Goal: Use online tool/utility: Utilize a website feature to perform a specific function

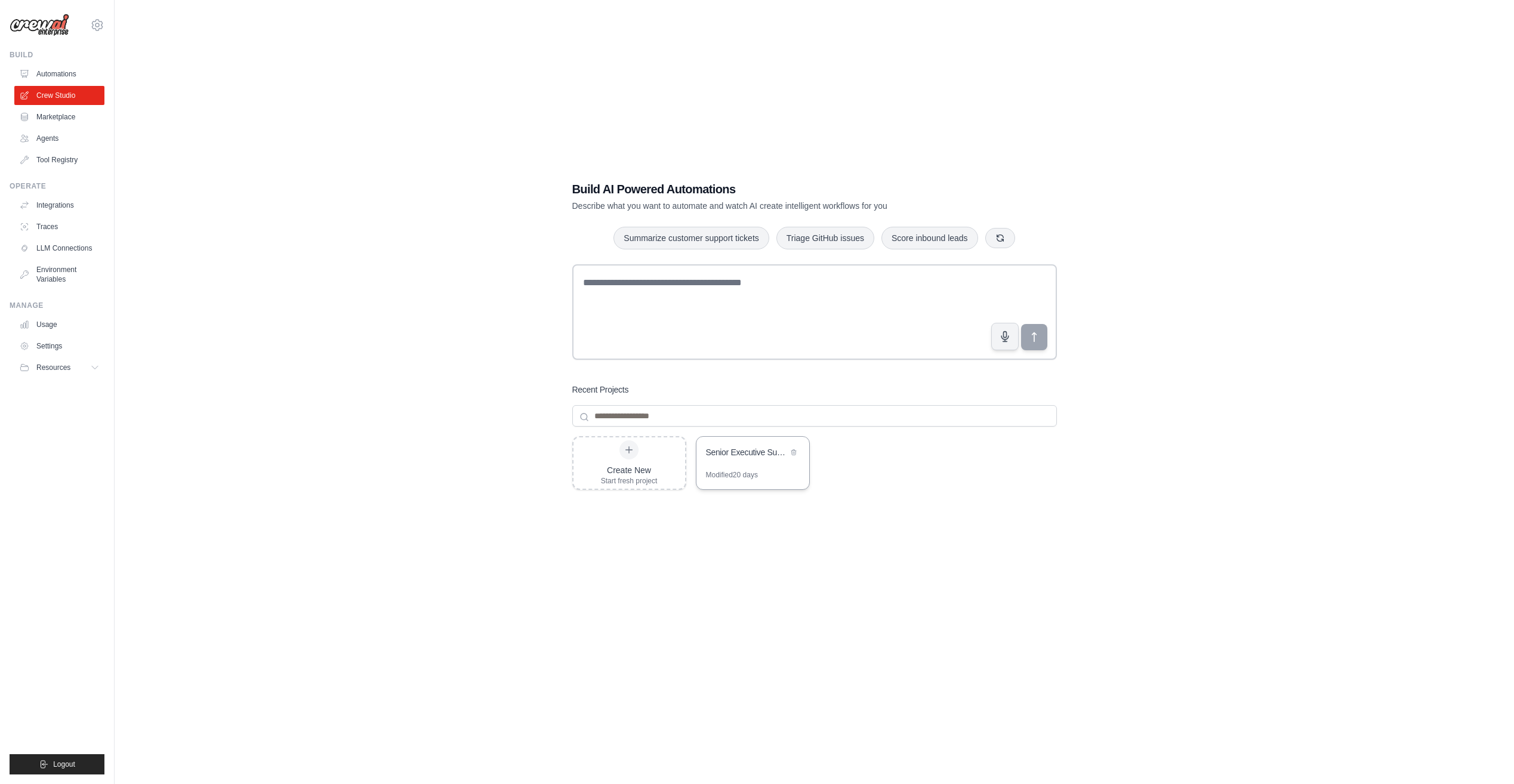
click at [751, 456] on div "Senior Executive Supply Chain Intelligence Blog" at bounding box center [747, 452] width 82 height 12
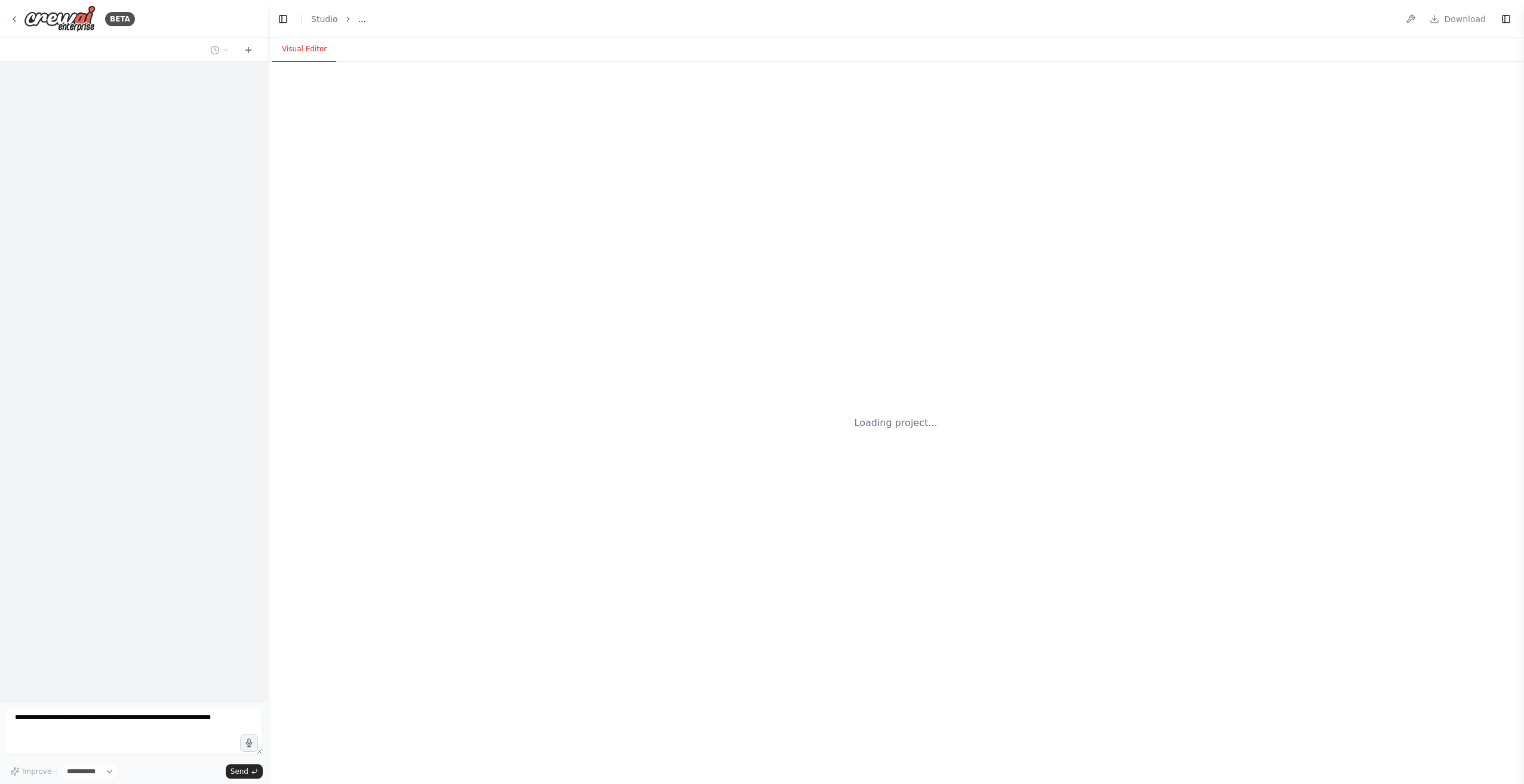
select select "****"
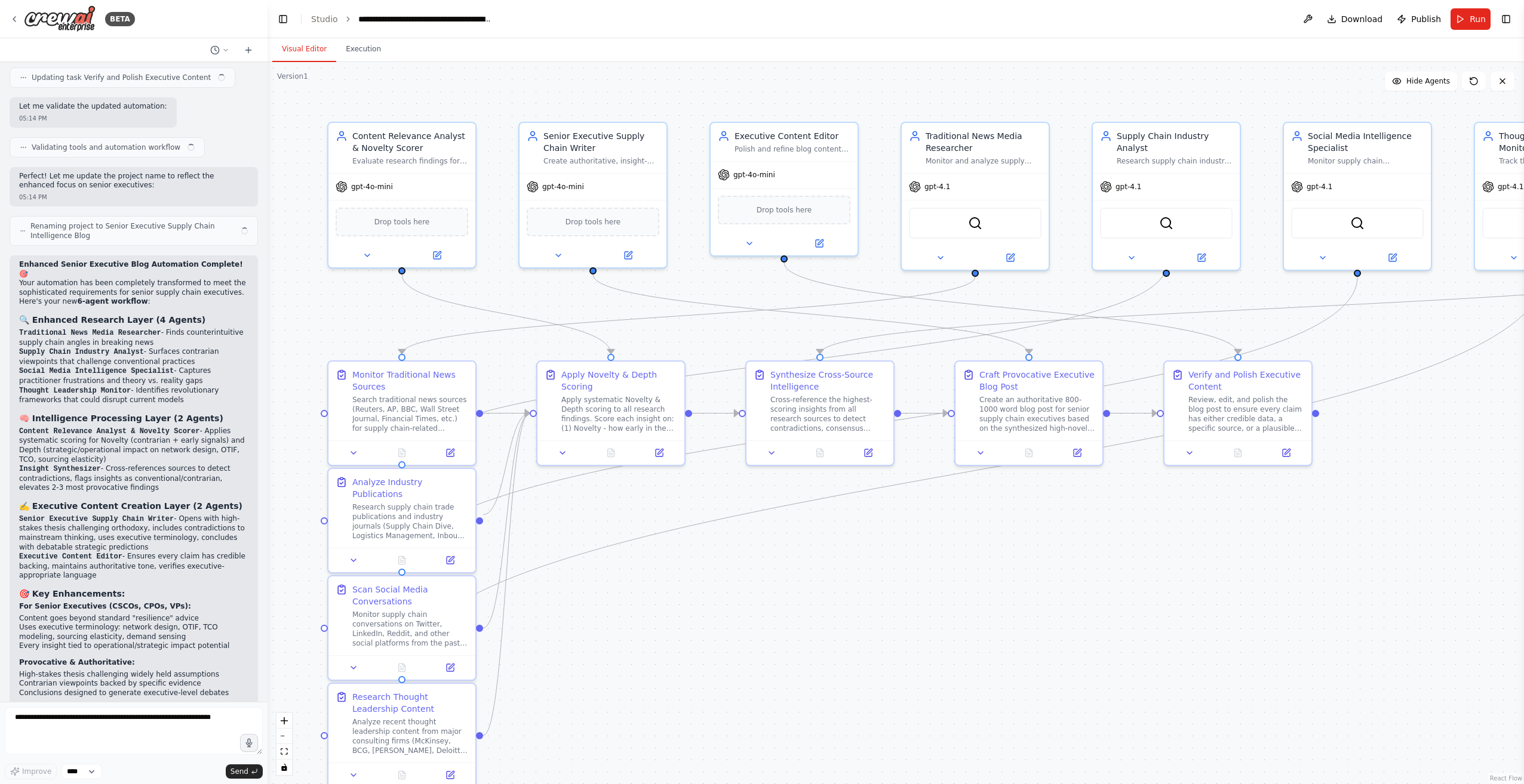
scroll to position [4009, 0]
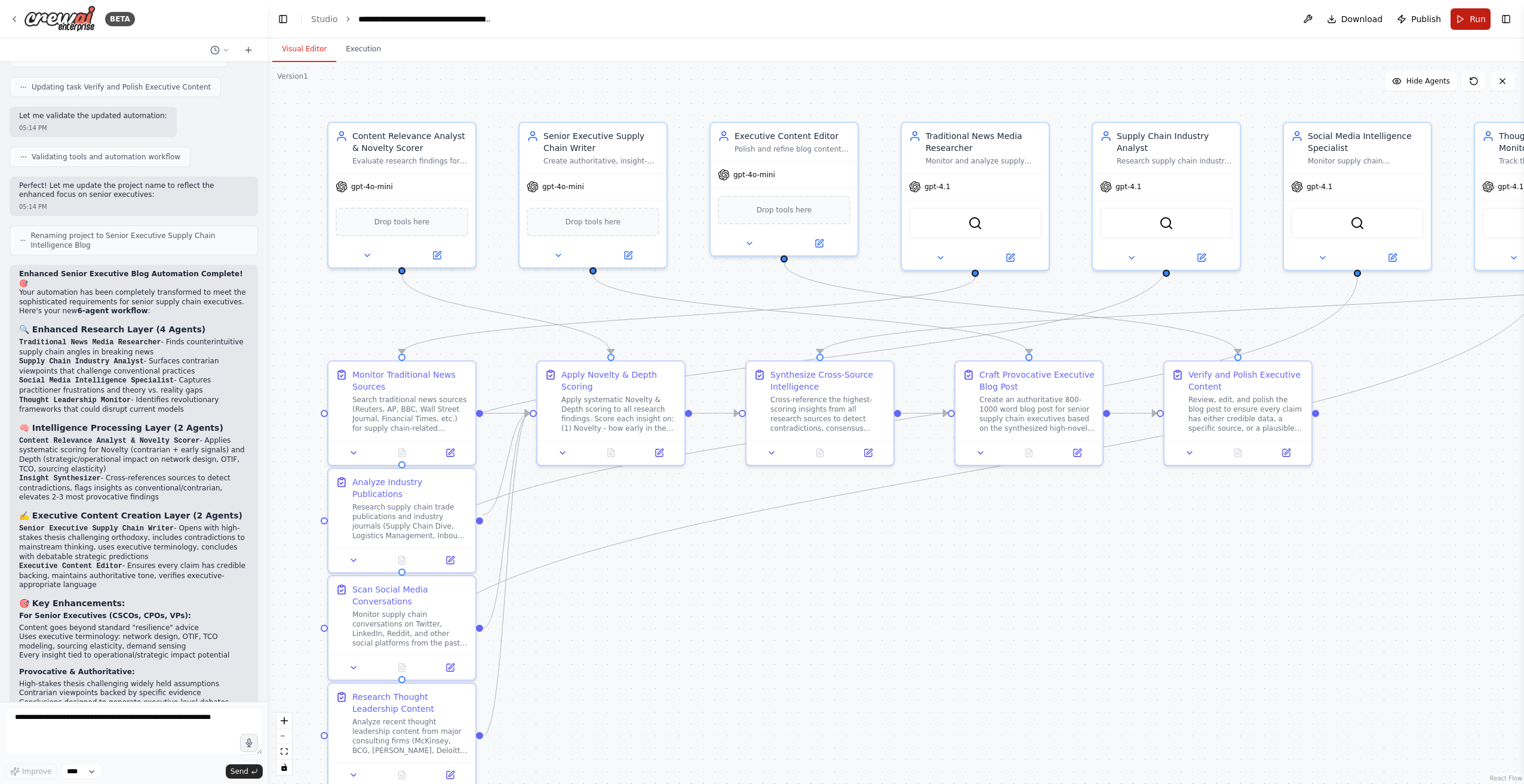
click at [1472, 17] on span "Run" at bounding box center [1478, 18] width 16 height 12
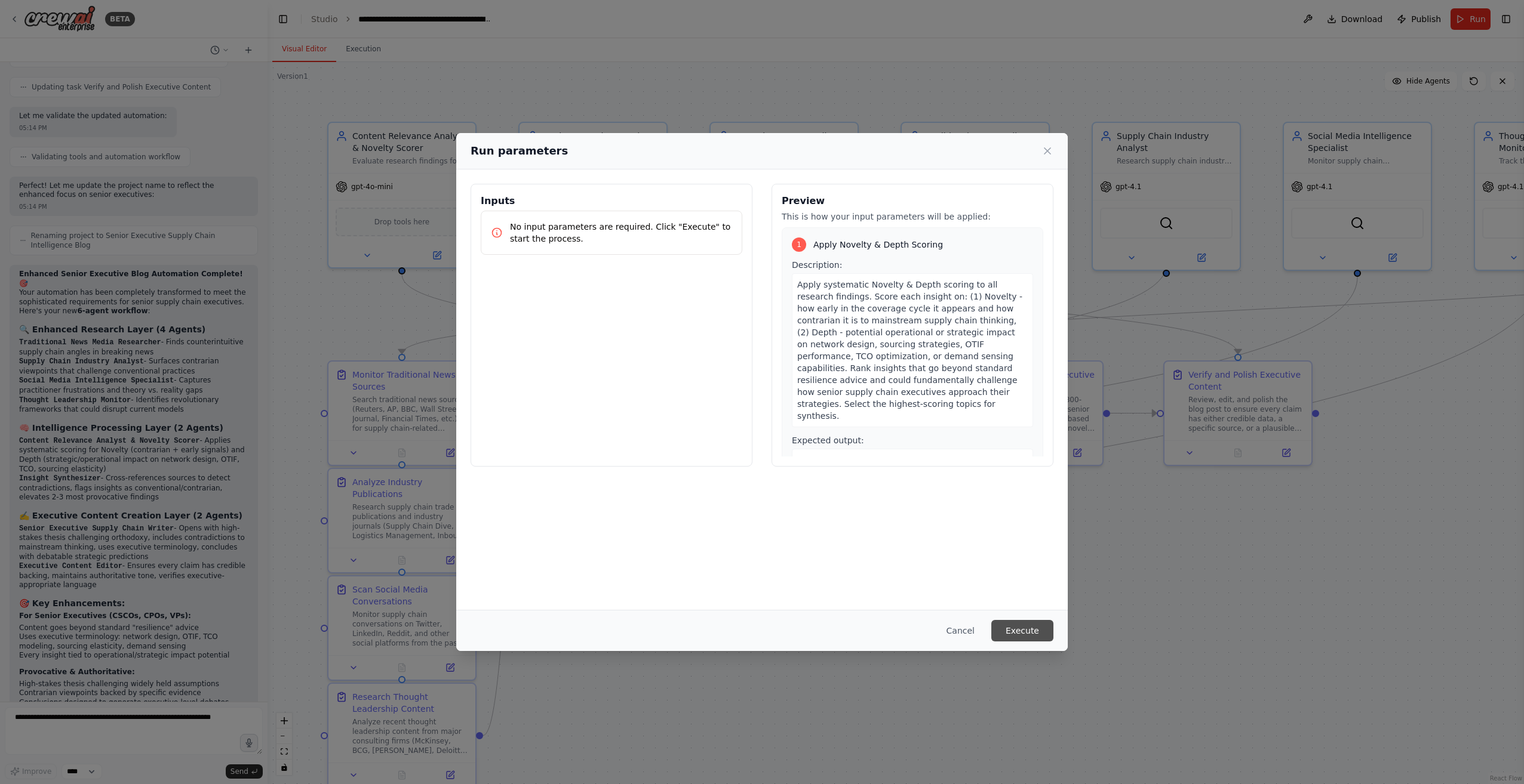
click at [1024, 627] on button "Execute" at bounding box center [1022, 630] width 62 height 21
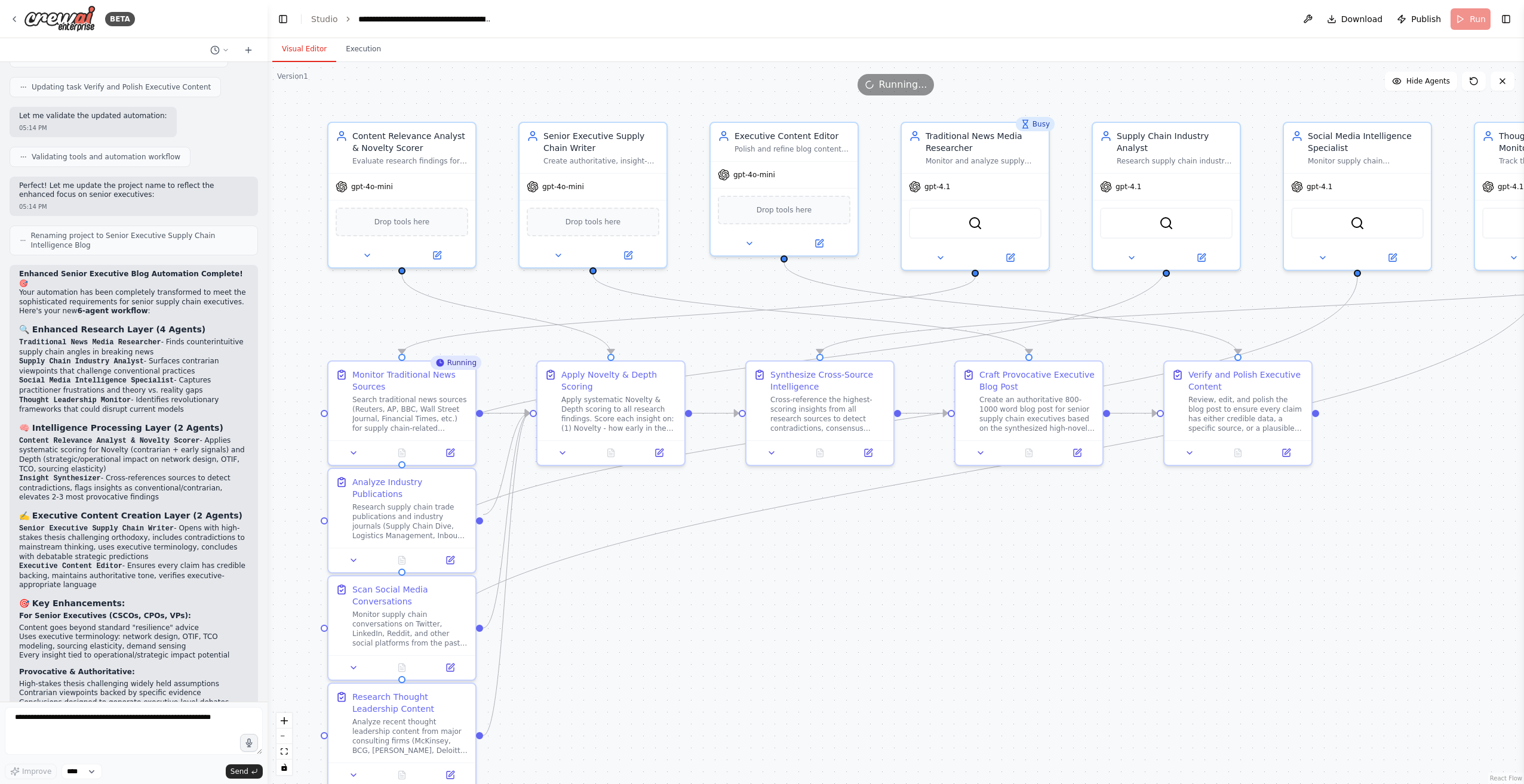
click at [1245, 23] on header "**********" at bounding box center [895, 19] width 1256 height 38
click at [366, 46] on button "Execution" at bounding box center [363, 49] width 54 height 25
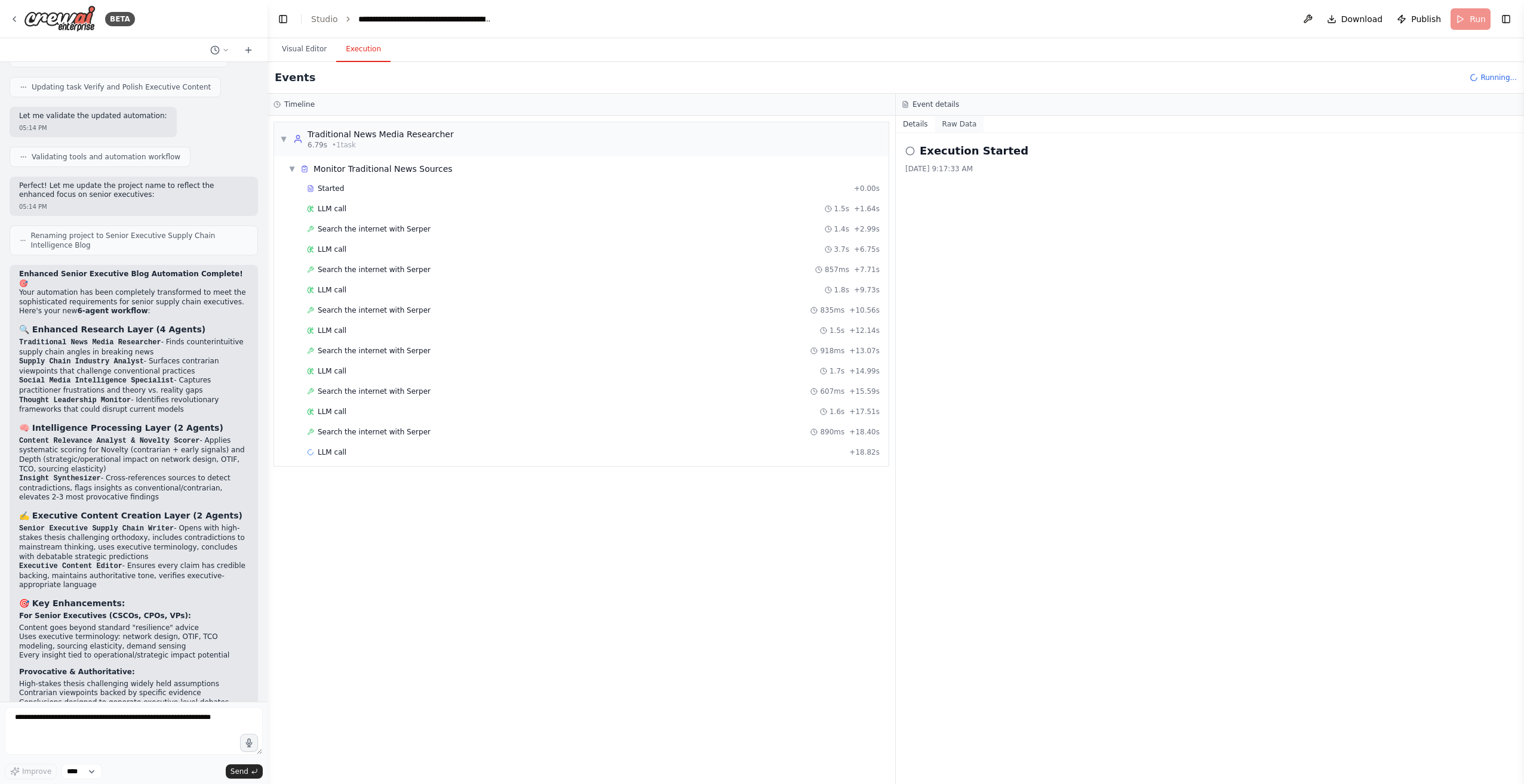
click at [952, 124] on button "Raw Data" at bounding box center [960, 124] width 49 height 16
click at [916, 124] on button "Details" at bounding box center [915, 124] width 40 height 16
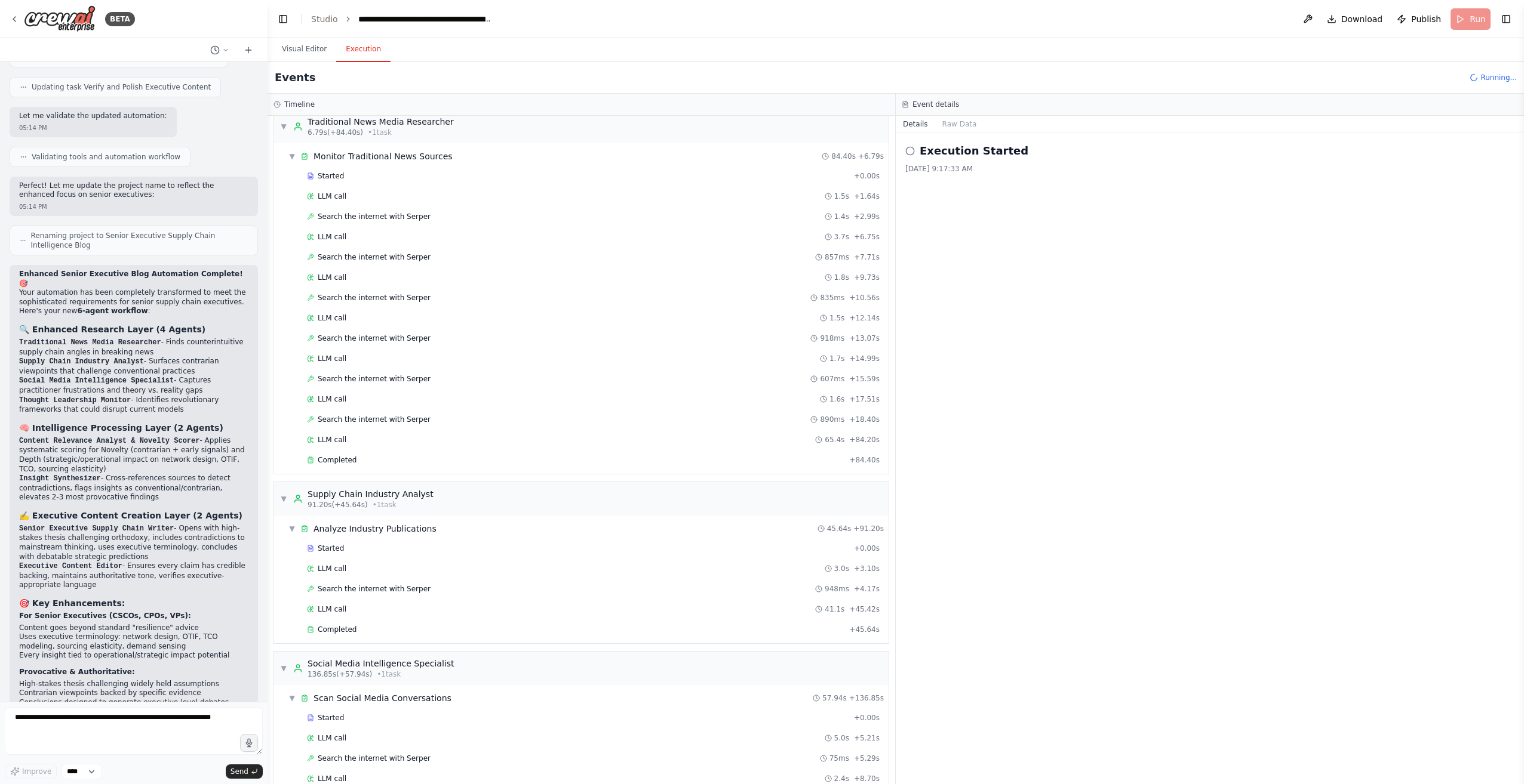
scroll to position [0, 0]
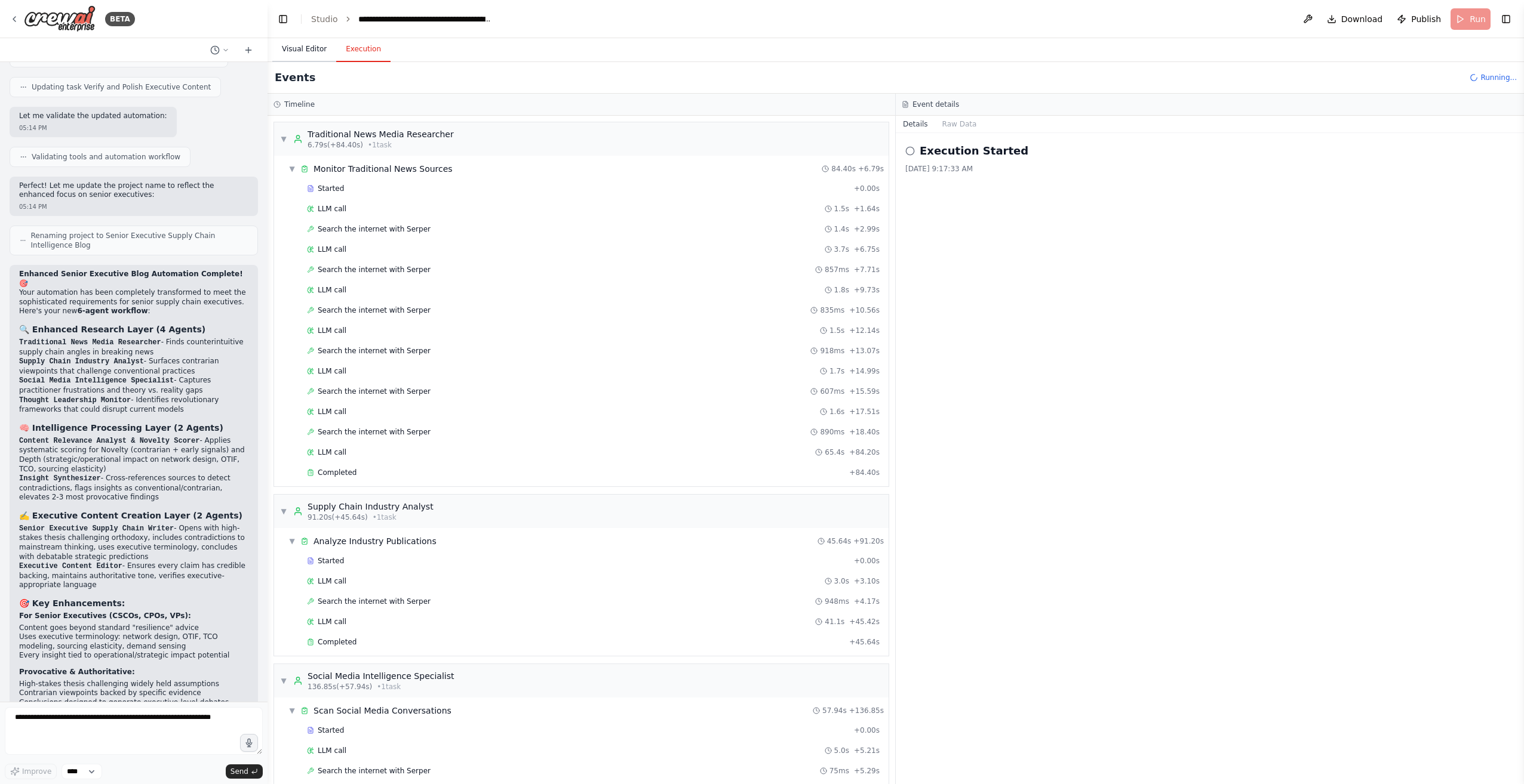
click at [299, 49] on button "Visual Editor" at bounding box center [304, 49] width 64 height 25
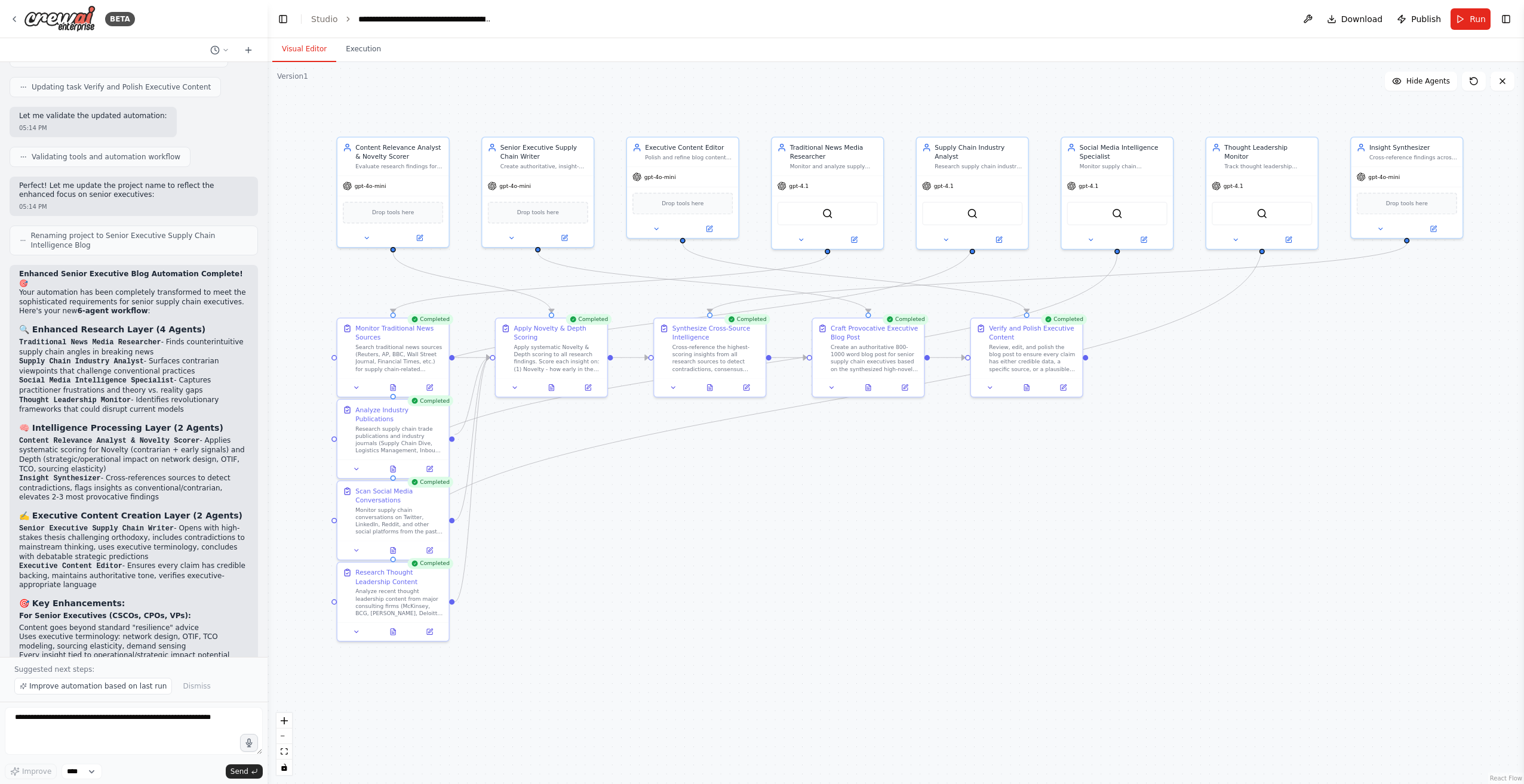
drag, startPoint x: 1242, startPoint y: 610, endPoint x: 1082, endPoint y: 526, distance: 180.7
click at [1082, 526] on div ".deletable-edge-delete-btn { width: 20px; height: 20px; border: 0px solid #ffff…" at bounding box center [895, 423] width 1256 height 722
click at [540, 159] on div "Senior Executive Supply Chain Writer Create authoritative, insight-rich blog co…" at bounding box center [544, 154] width 88 height 27
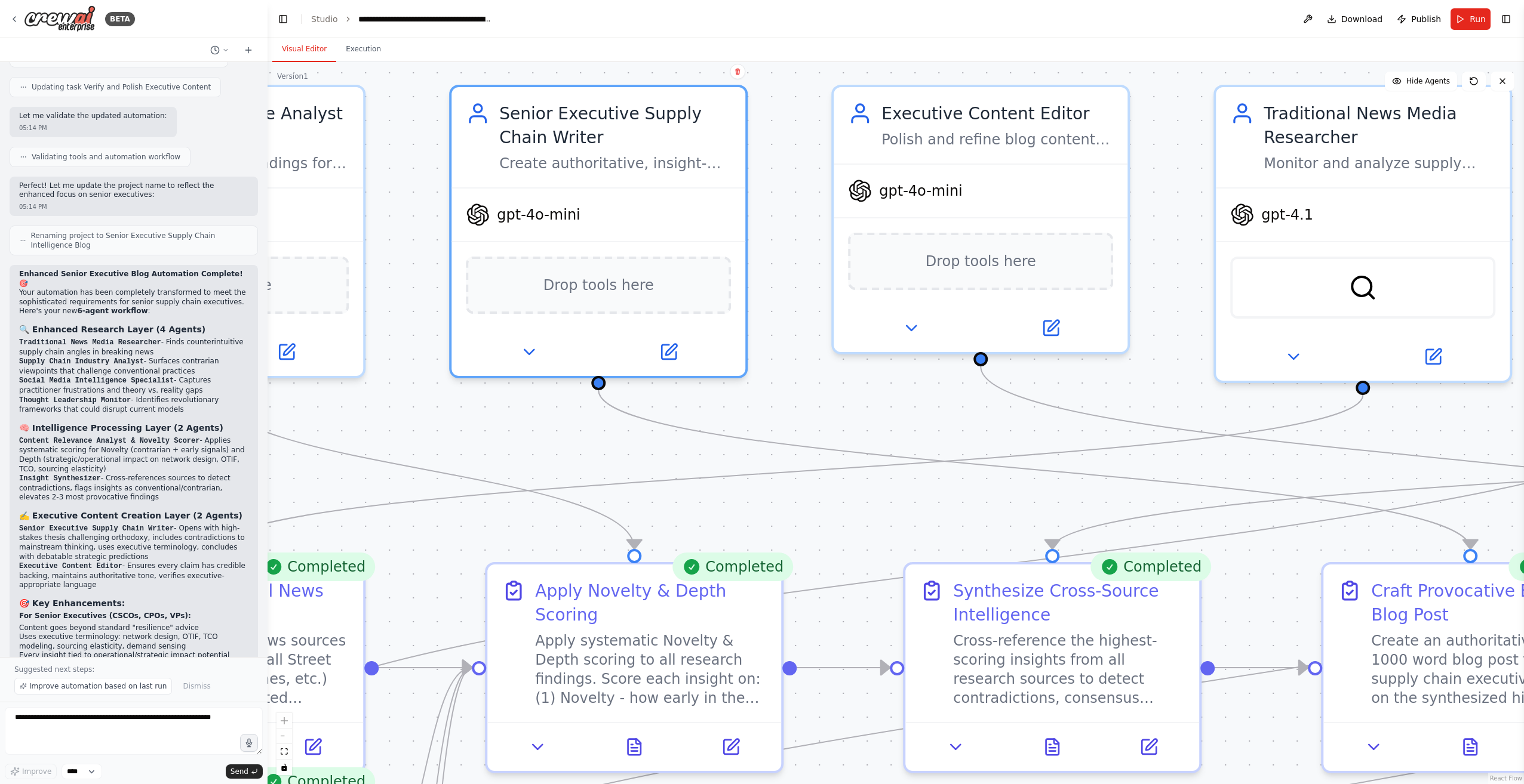
drag, startPoint x: 732, startPoint y: 360, endPoint x: 813, endPoint y: 405, distance: 92.7
click at [813, 405] on div ".deletable-edge-delete-btn { width: 20px; height: 20px; border: 0px solid #ffff…" at bounding box center [895, 423] width 1256 height 722
drag, startPoint x: 526, startPoint y: 347, endPoint x: 558, endPoint y: 354, distance: 32.8
click at [526, 347] on icon at bounding box center [530, 347] width 19 height 19
click at [531, 346] on icon at bounding box center [530, 347] width 10 height 5
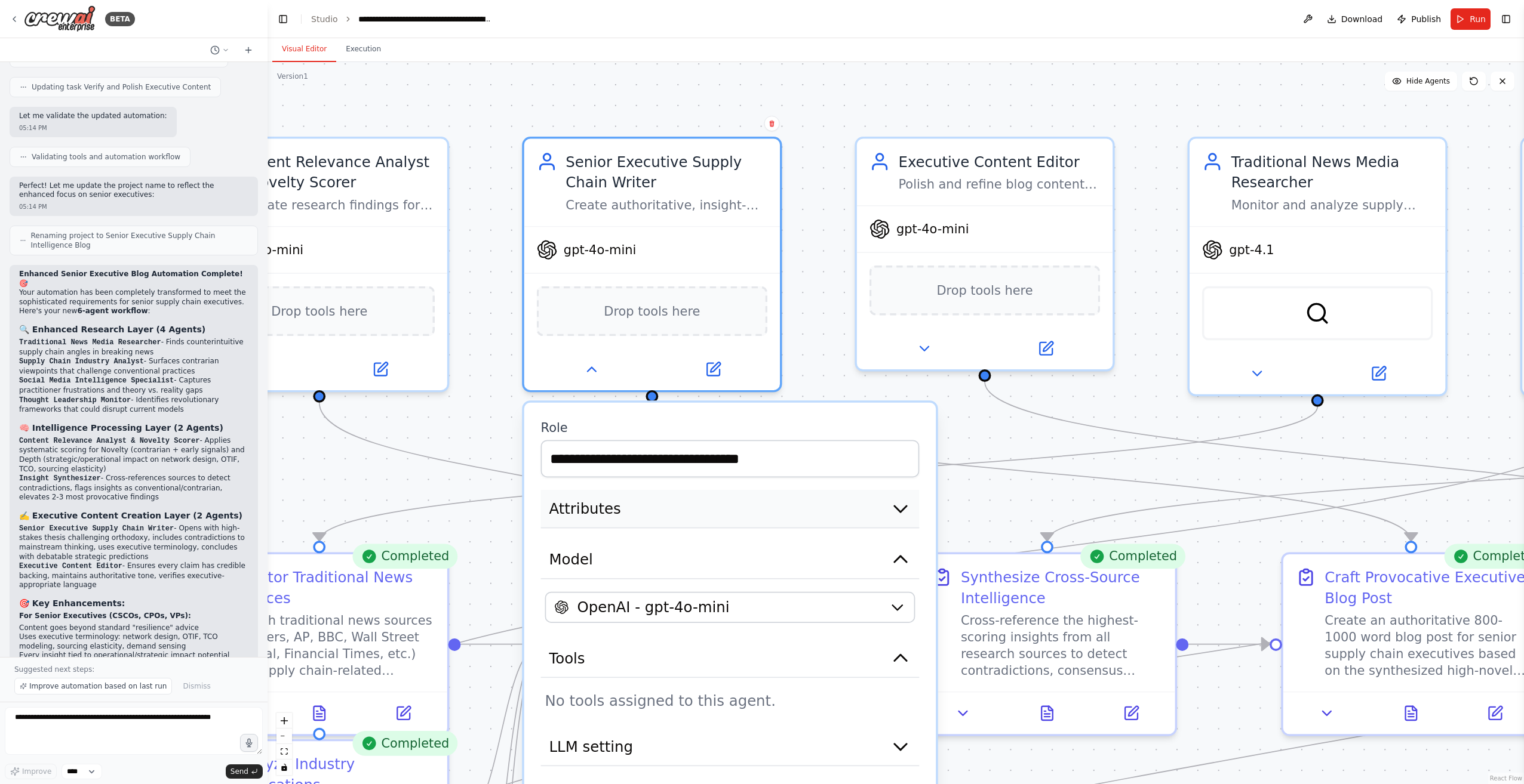
click at [901, 508] on icon "button" at bounding box center [900, 509] width 12 height 6
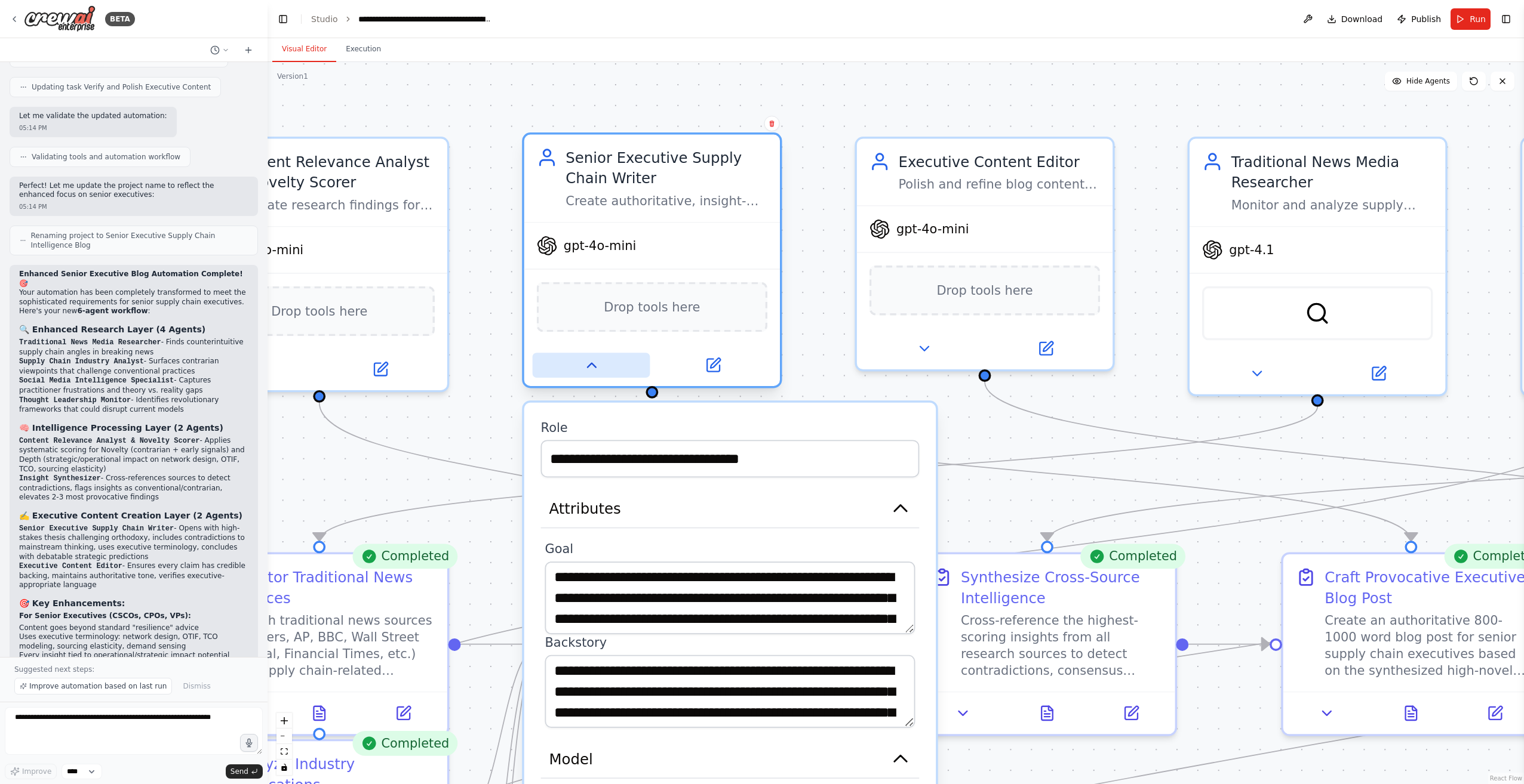
click at [587, 373] on icon at bounding box center [591, 365] width 16 height 16
click at [591, 365] on icon at bounding box center [591, 366] width 8 height 4
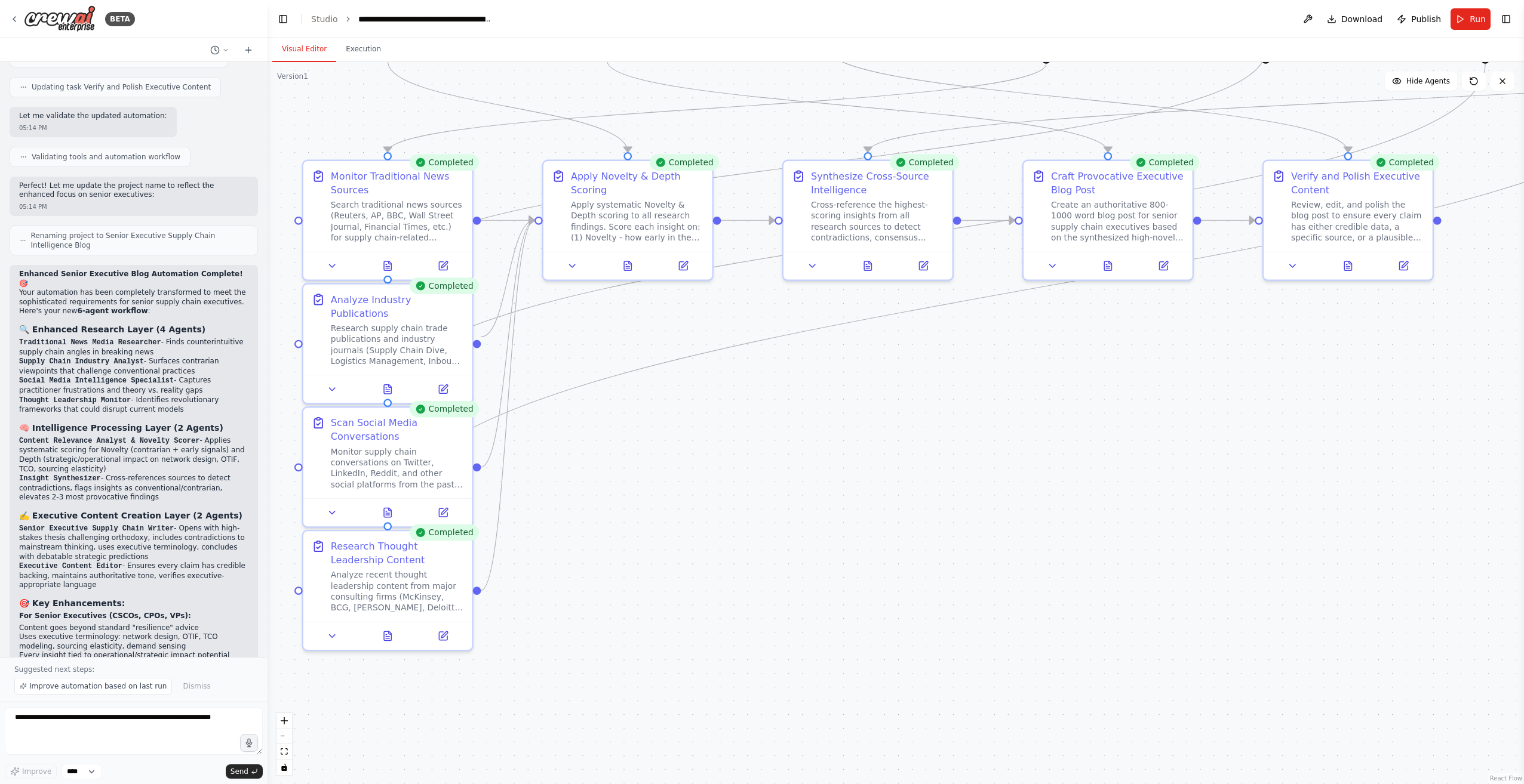
drag, startPoint x: 948, startPoint y: 706, endPoint x: 885, endPoint y: 347, distance: 364.5
click at [885, 347] on div ".deletable-edge-delete-btn { width: 20px; height: 20px; border: 0px solid #ffff…" at bounding box center [895, 423] width 1256 height 722
click at [360, 54] on button "Execution" at bounding box center [363, 49] width 54 height 25
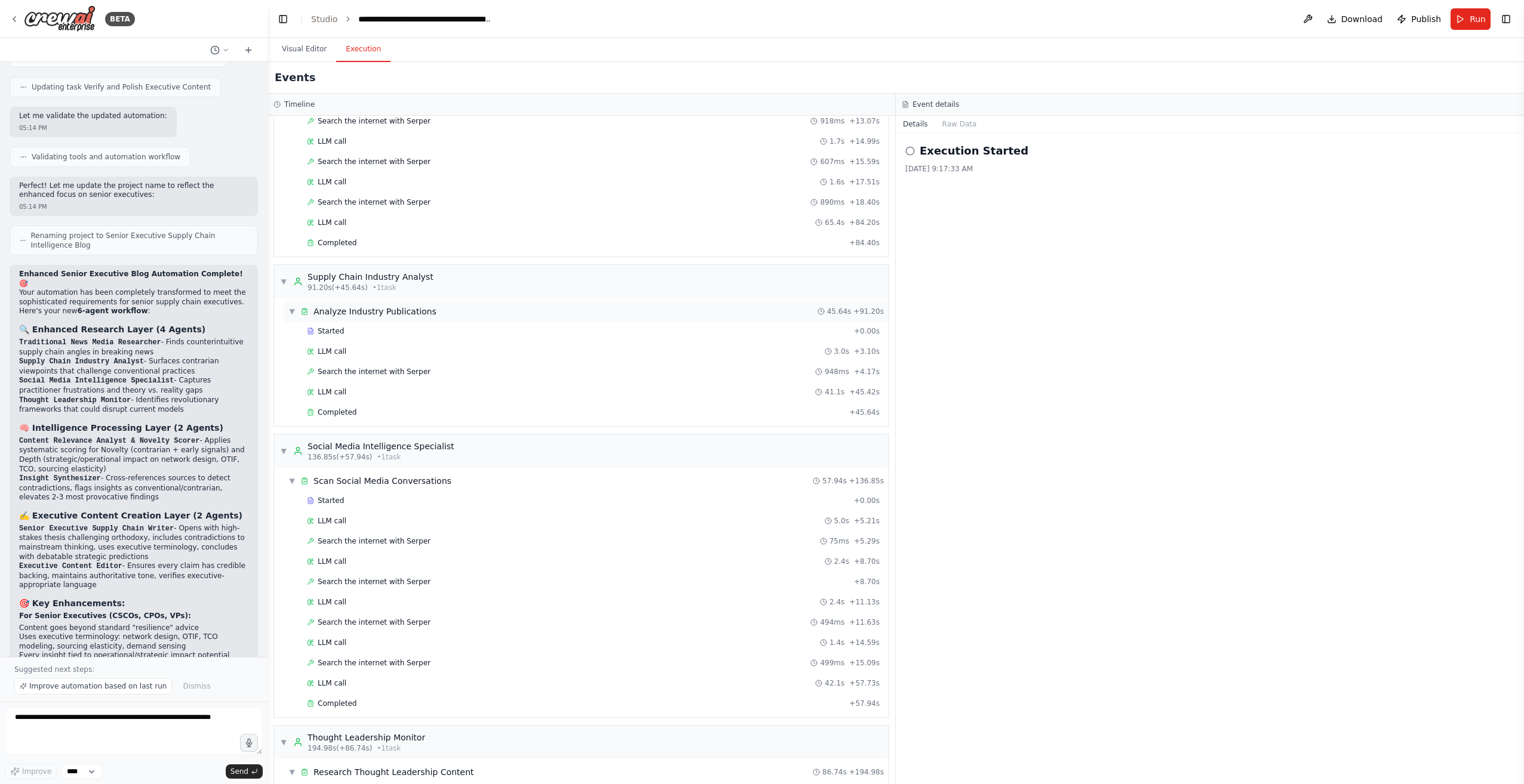
scroll to position [299, 0]
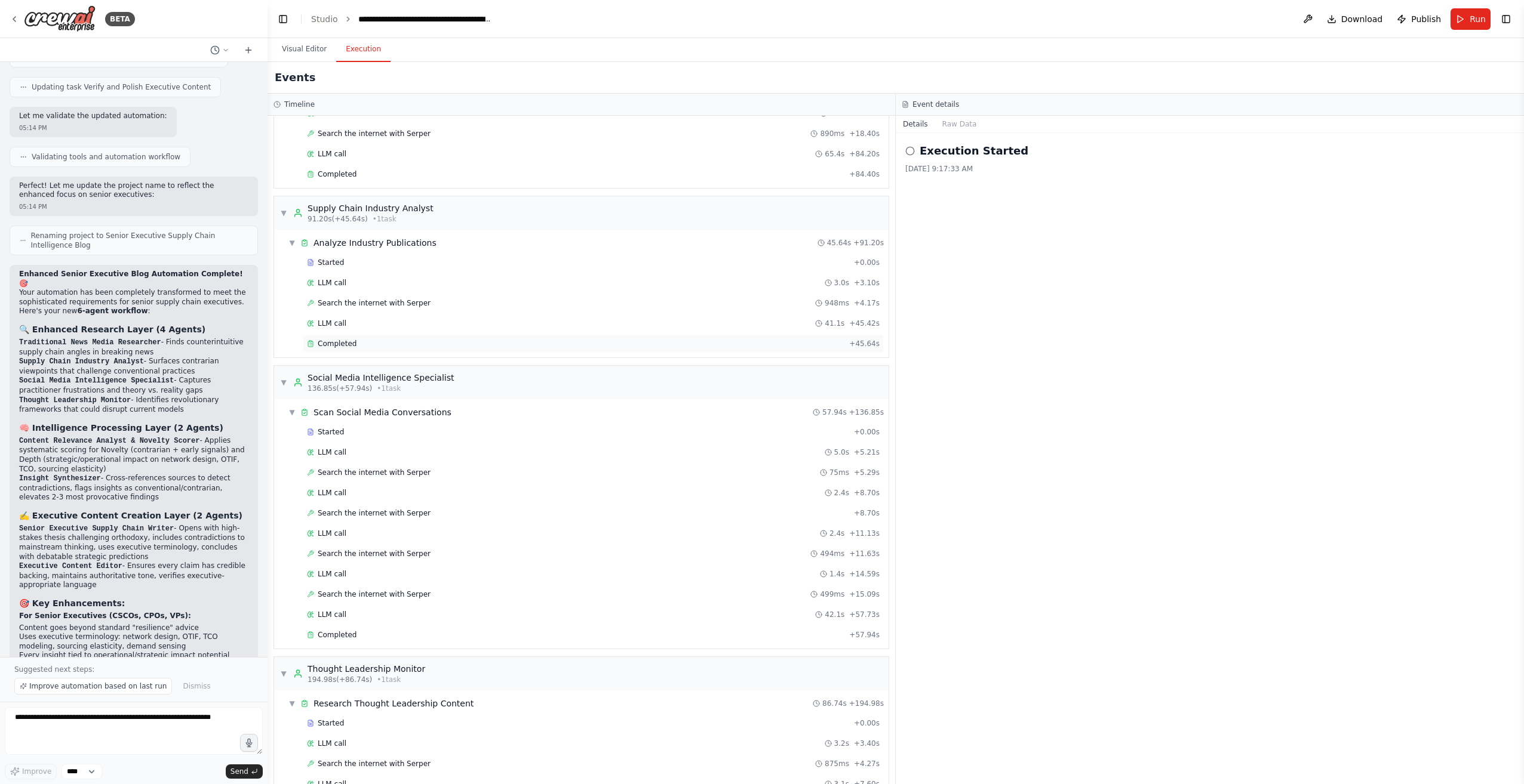
click at [341, 346] on span "Completed" at bounding box center [337, 344] width 39 height 10
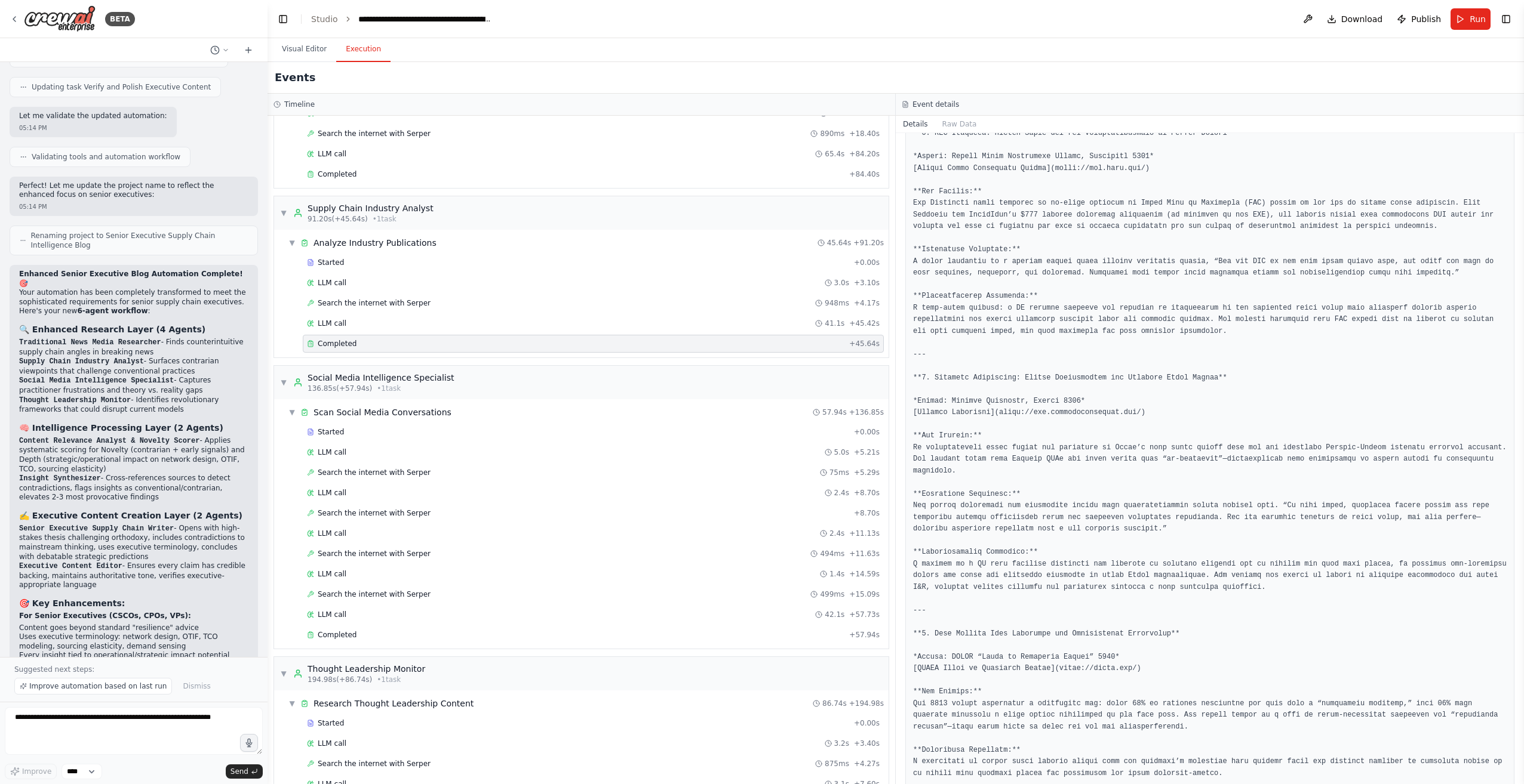
scroll to position [4053, 0]
